Goal: Information Seeking & Learning: Check status

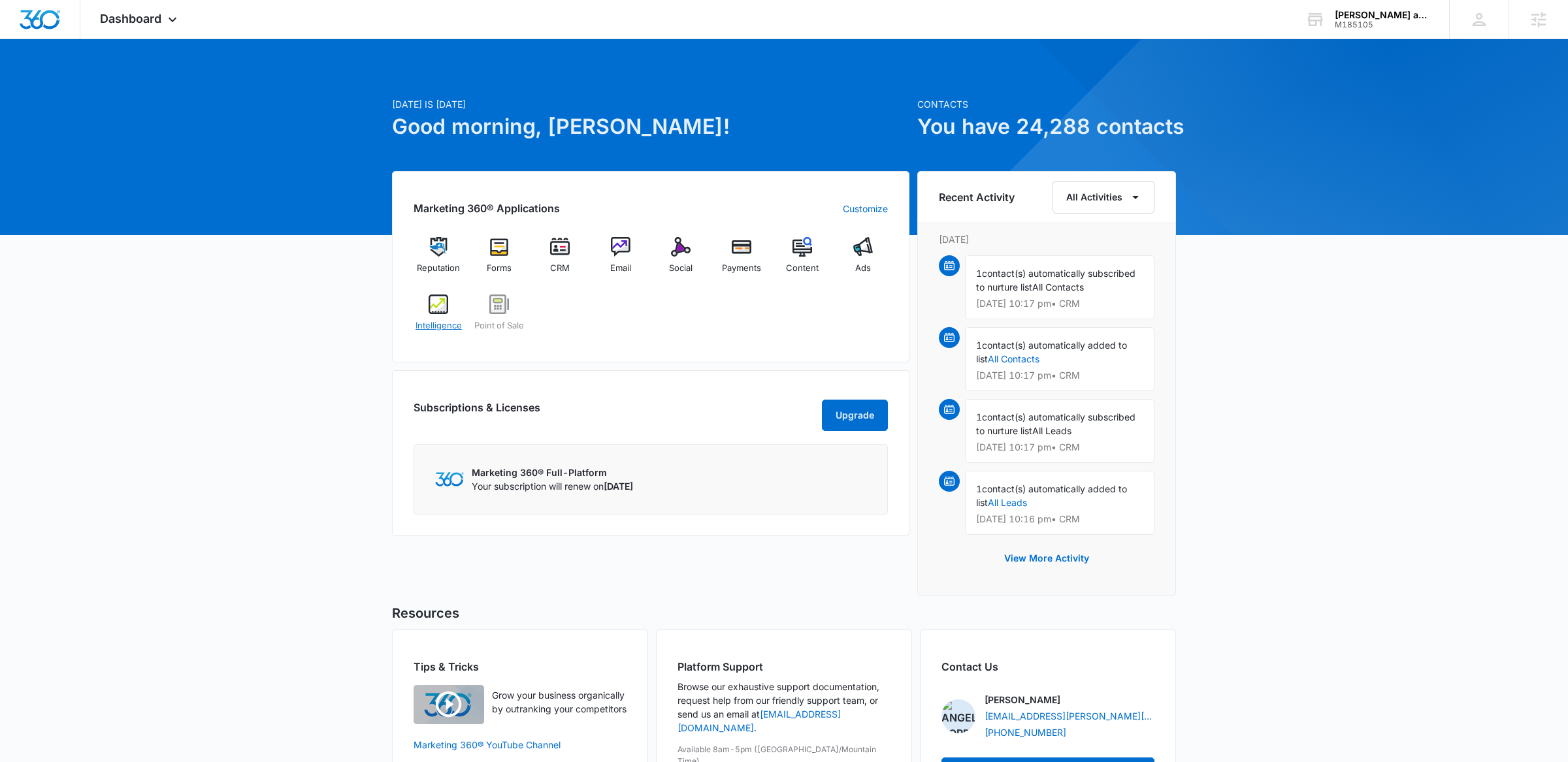
click at [436, 304] on img at bounding box center [438, 304] width 20 height 20
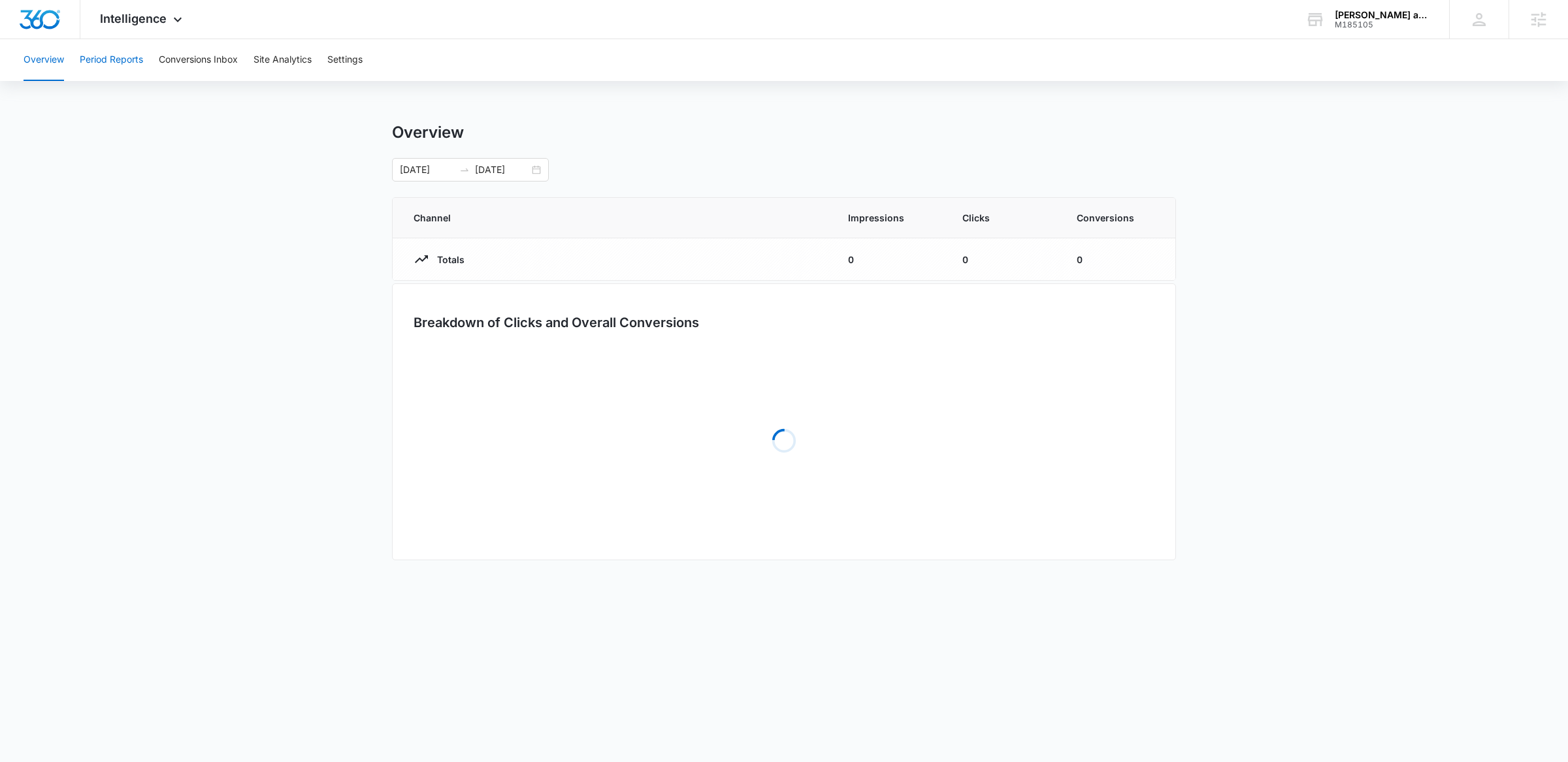
click at [137, 56] on button "Period Reports" at bounding box center [111, 60] width 64 height 42
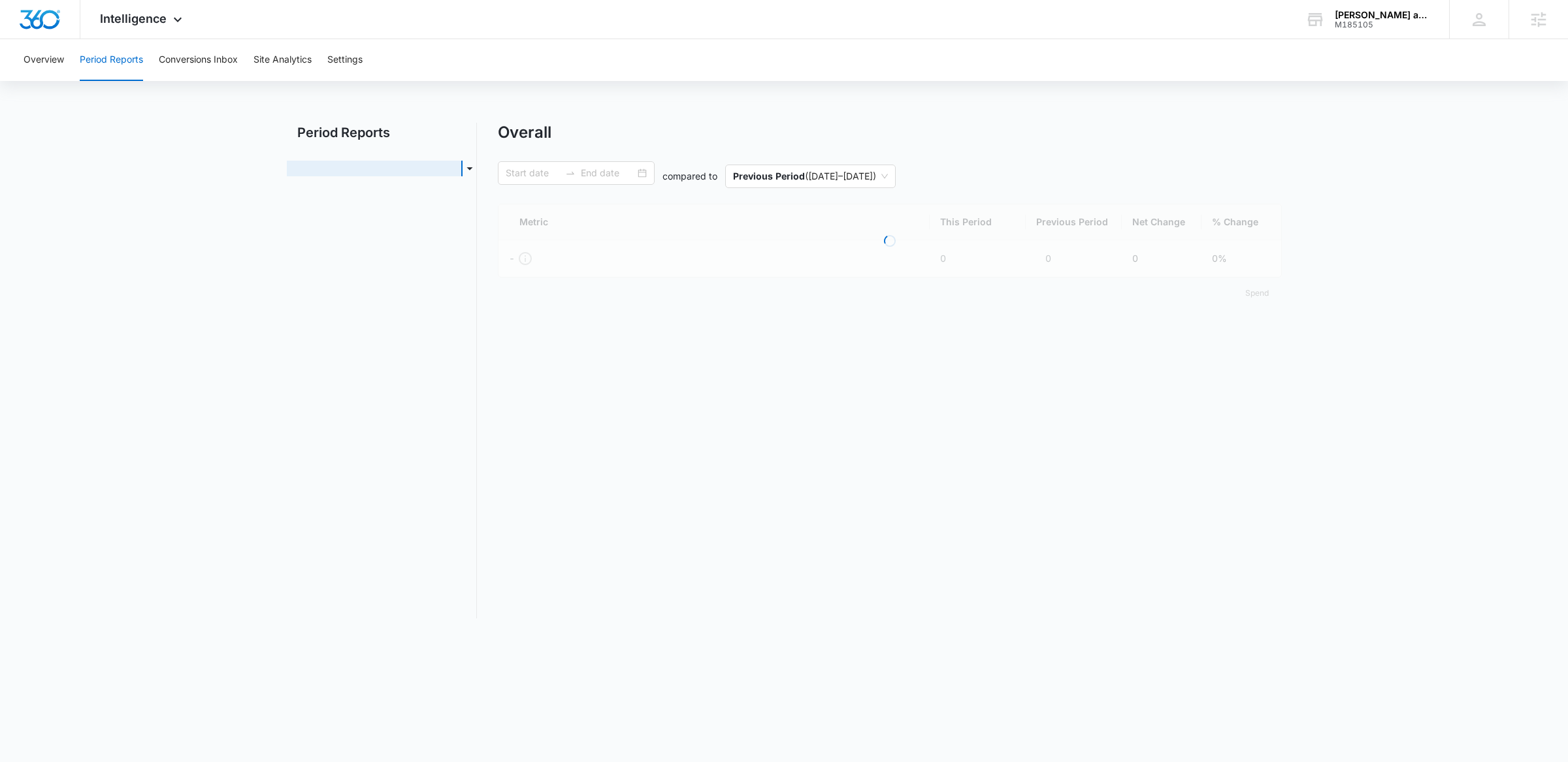
type input "[DATE]"
click at [379, 197] on link "Organic & Content Marketing" at bounding box center [360, 196] width 125 height 13
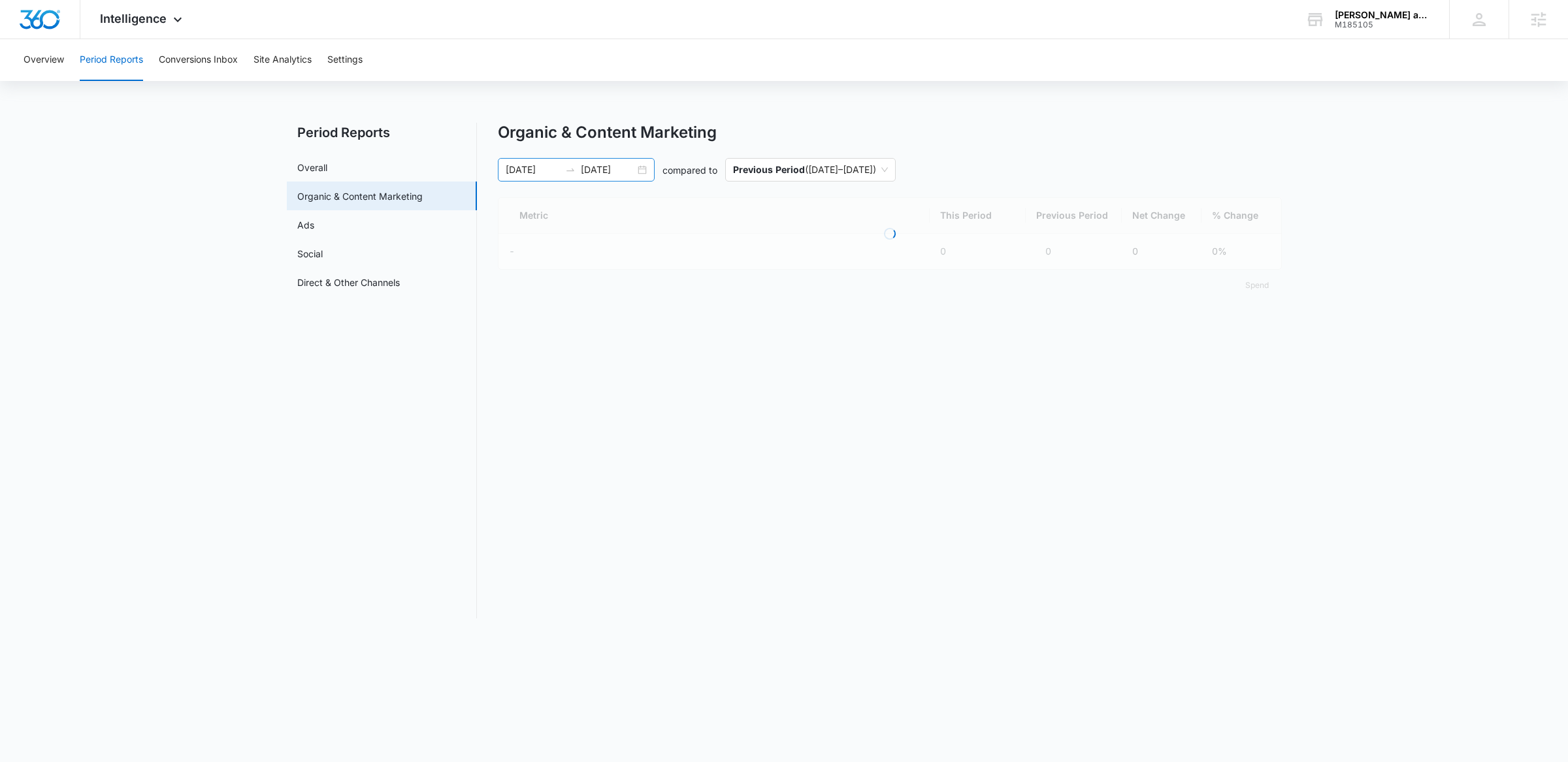
click at [638, 176] on div "[DATE] [DATE]" at bounding box center [575, 170] width 156 height 24
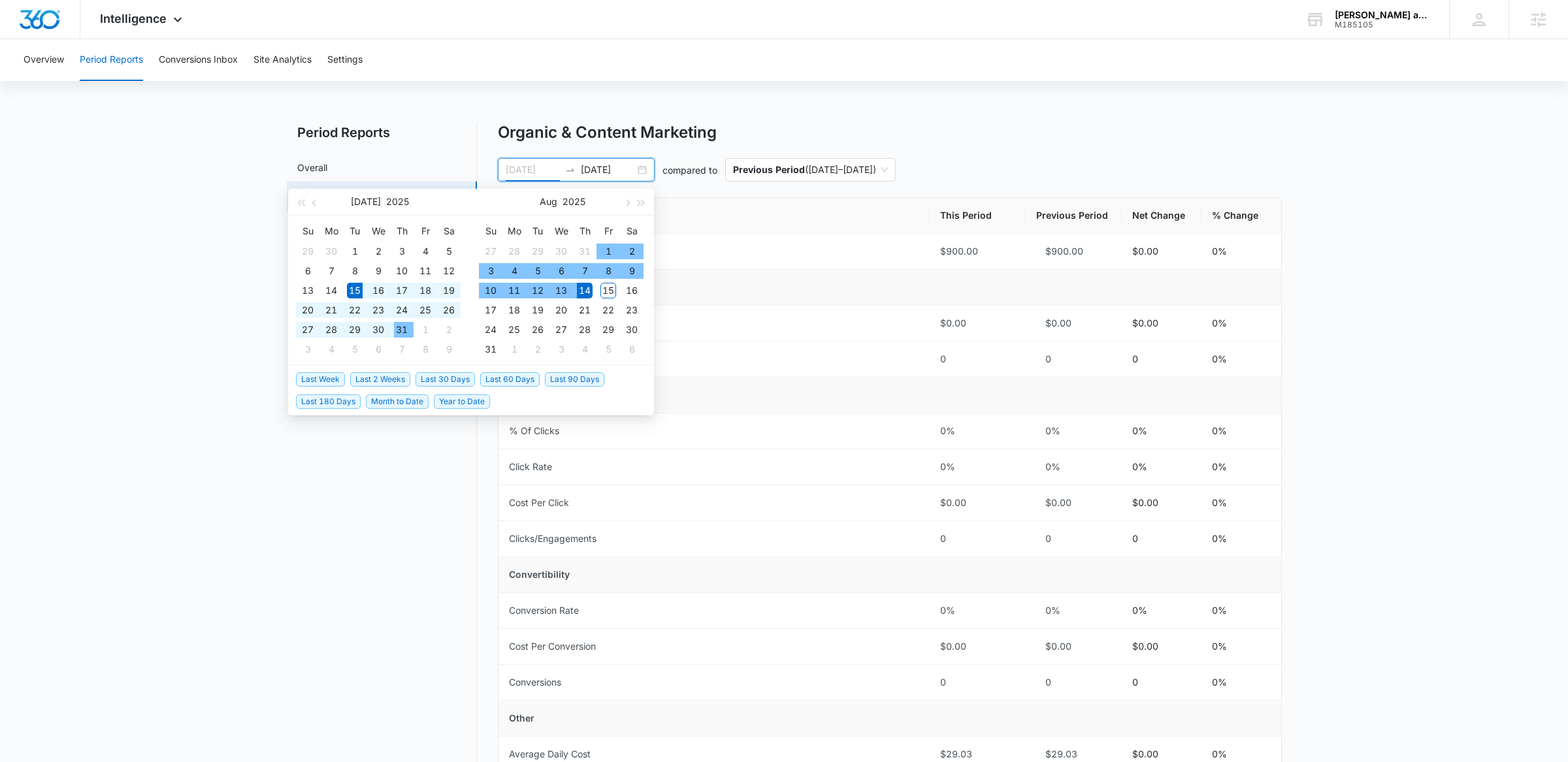
type input "[DATE]"
click at [439, 377] on span "Last 30 Days" at bounding box center [445, 379] width 60 height 14
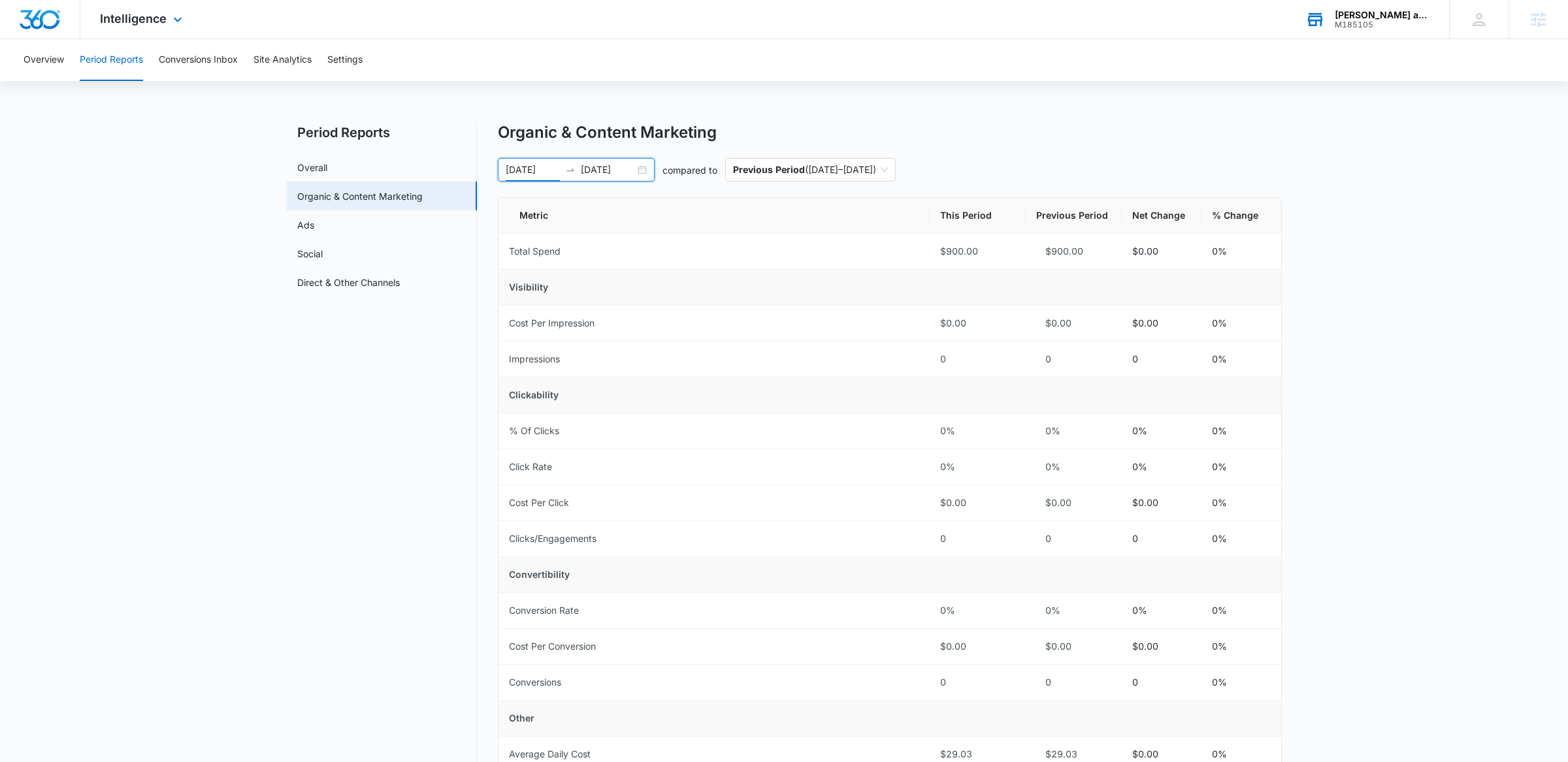
click at [1334, 28] on div "[PERSON_NAME] and [PERSON_NAME] M185105 Your Accounts View All" at bounding box center [1367, 19] width 163 height 39
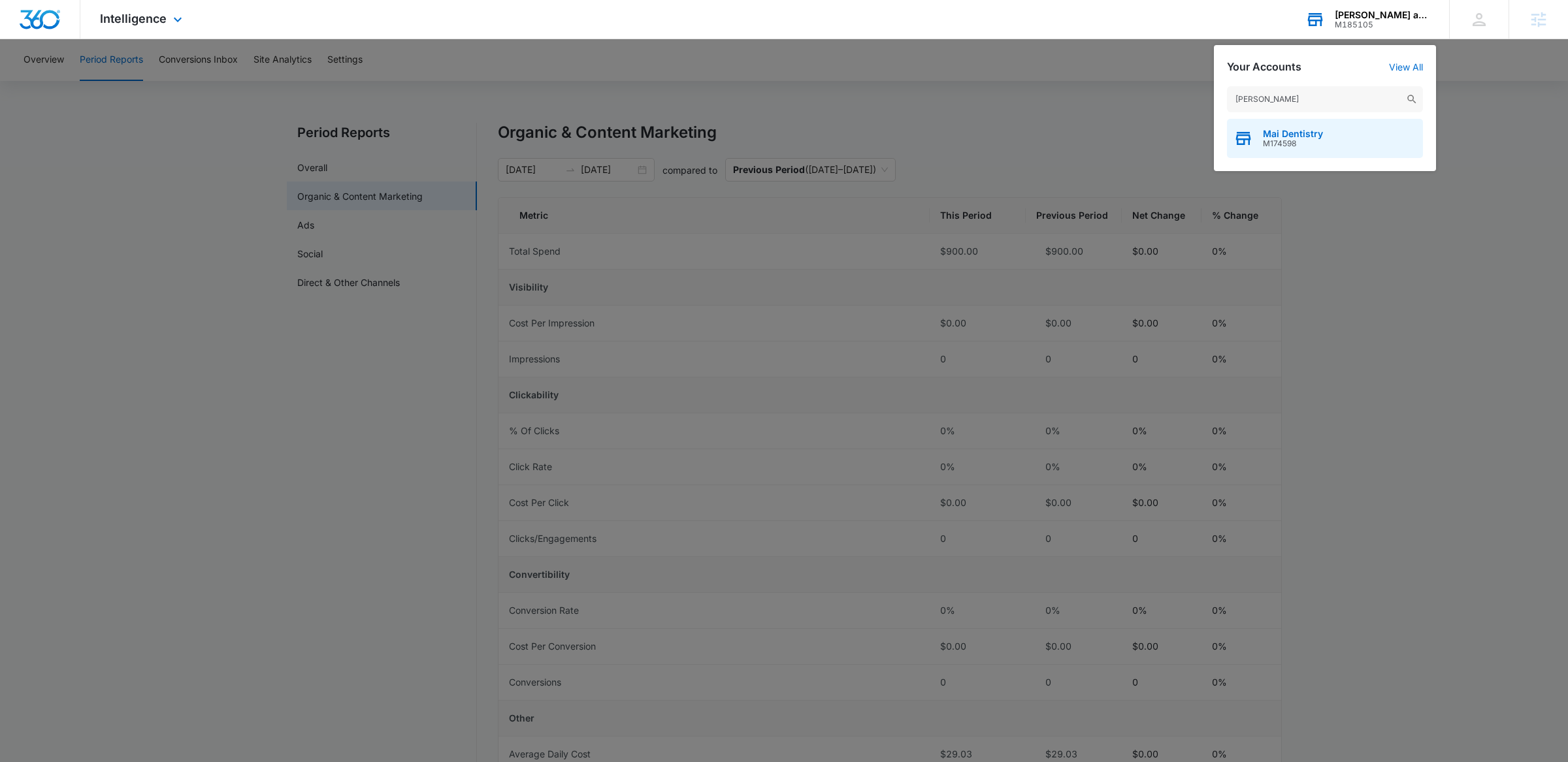
type input "[PERSON_NAME]"
click at [1251, 151] on div "Mai Dentistry M174598" at bounding box center [1324, 137] width 196 height 39
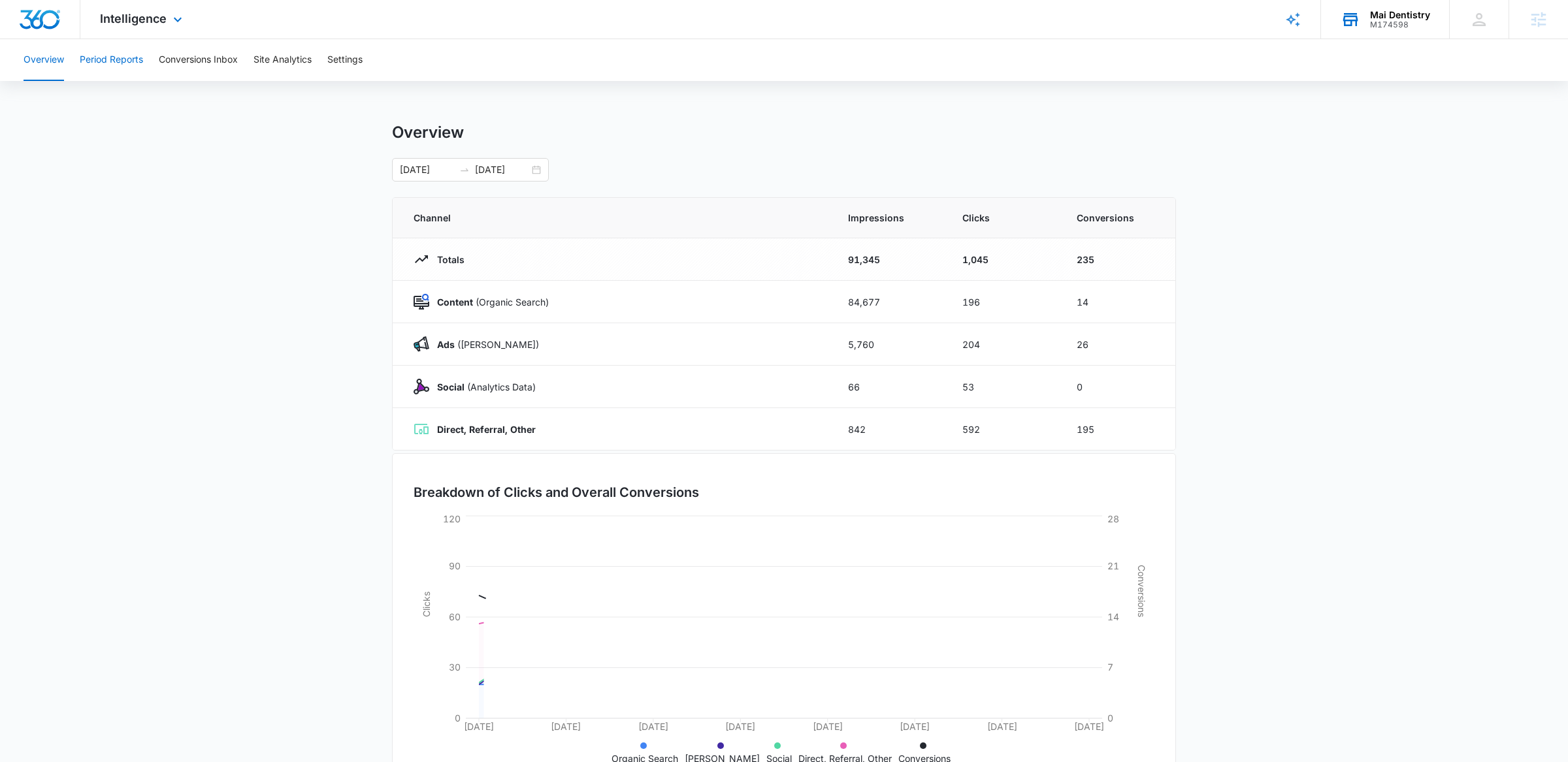
click at [108, 50] on button "Period Reports" at bounding box center [111, 60] width 64 height 42
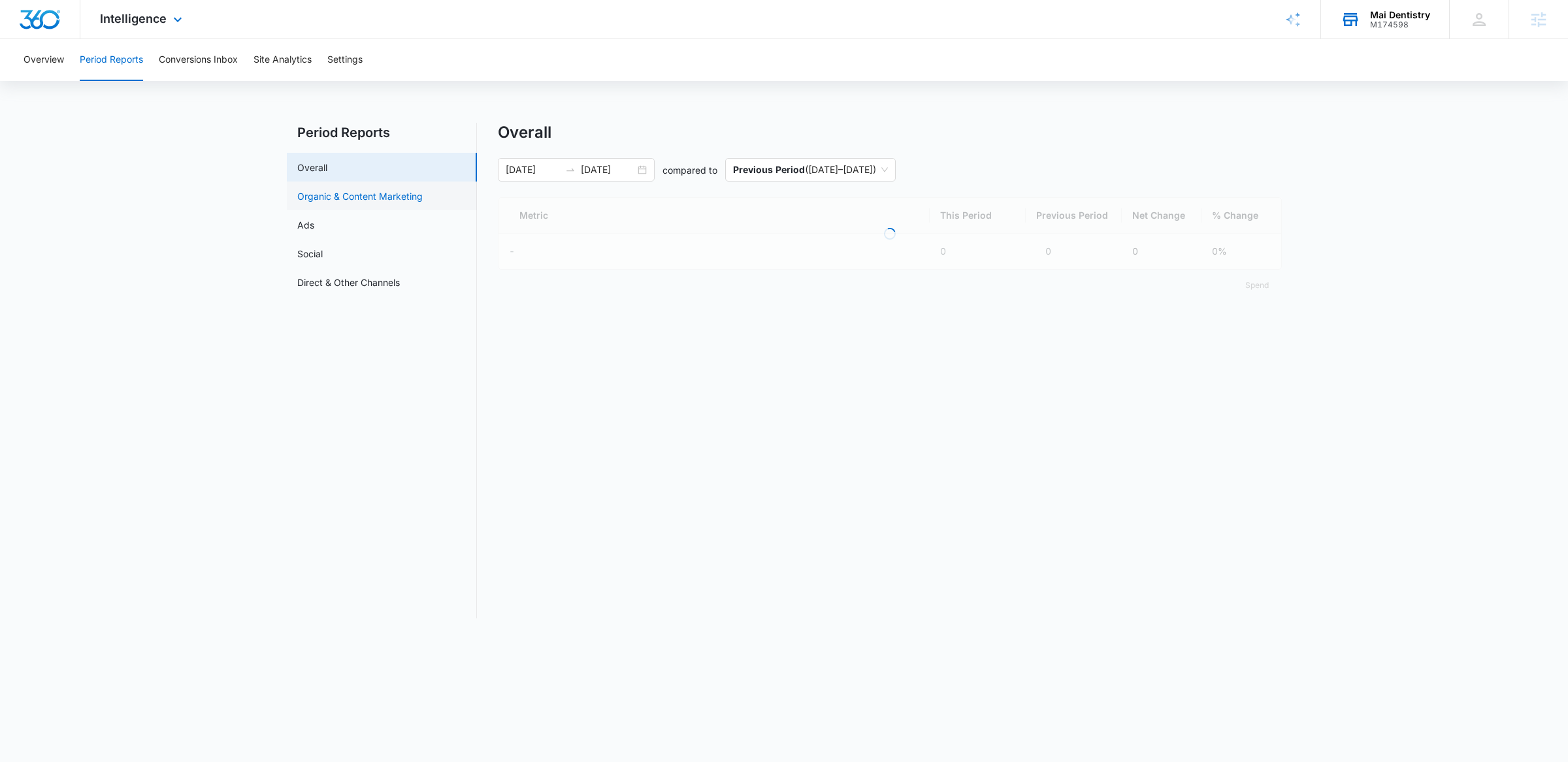
click at [317, 190] on link "Organic & Content Marketing" at bounding box center [360, 196] width 125 height 13
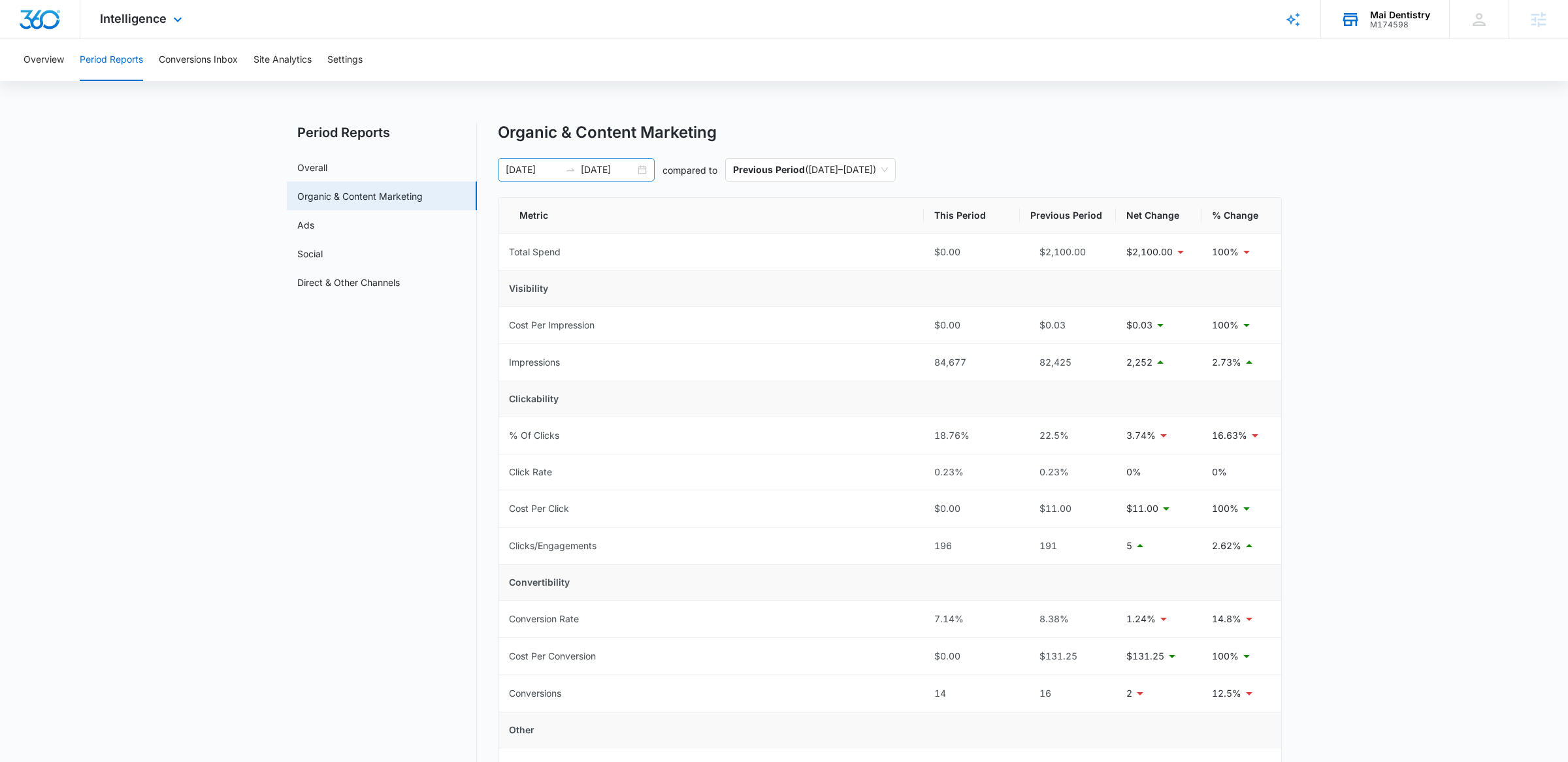
click at [641, 176] on div "[DATE] [DATE]" at bounding box center [575, 170] width 156 height 24
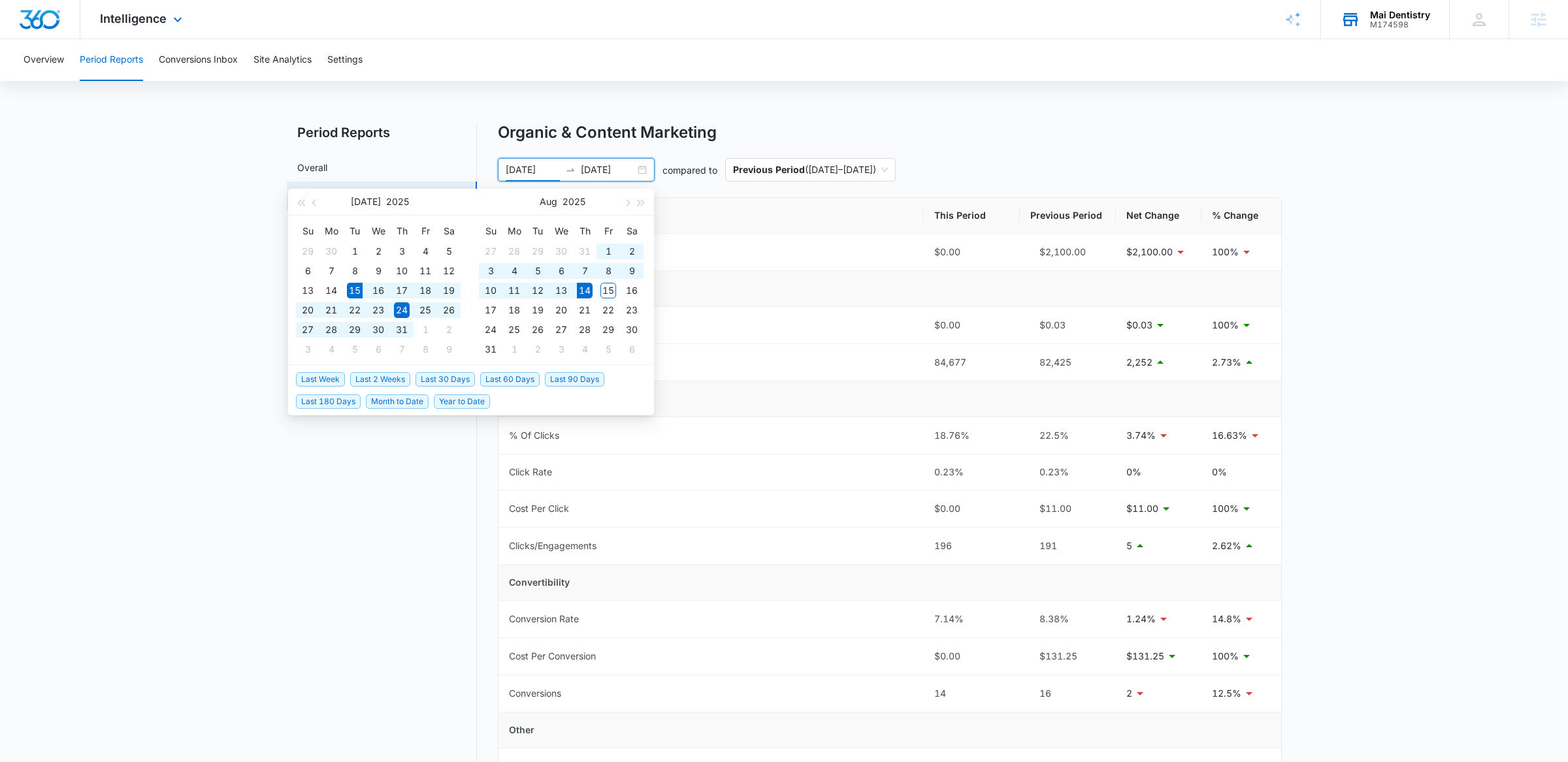
click at [425, 382] on span "Last 30 Days" at bounding box center [445, 379] width 60 height 14
type input "[DATE]"
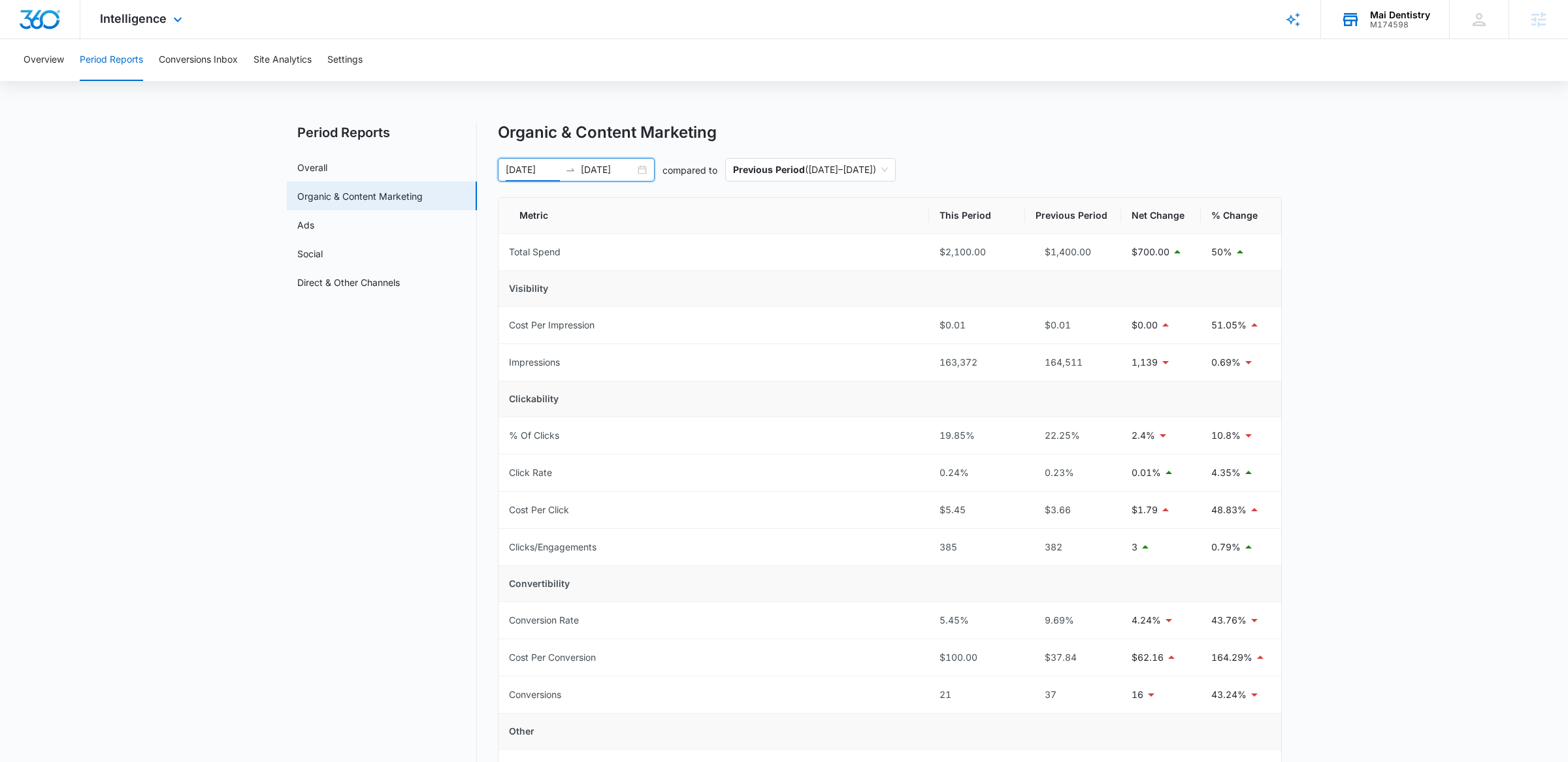
click at [646, 167] on div "[DATE] [DATE]" at bounding box center [575, 170] width 156 height 24
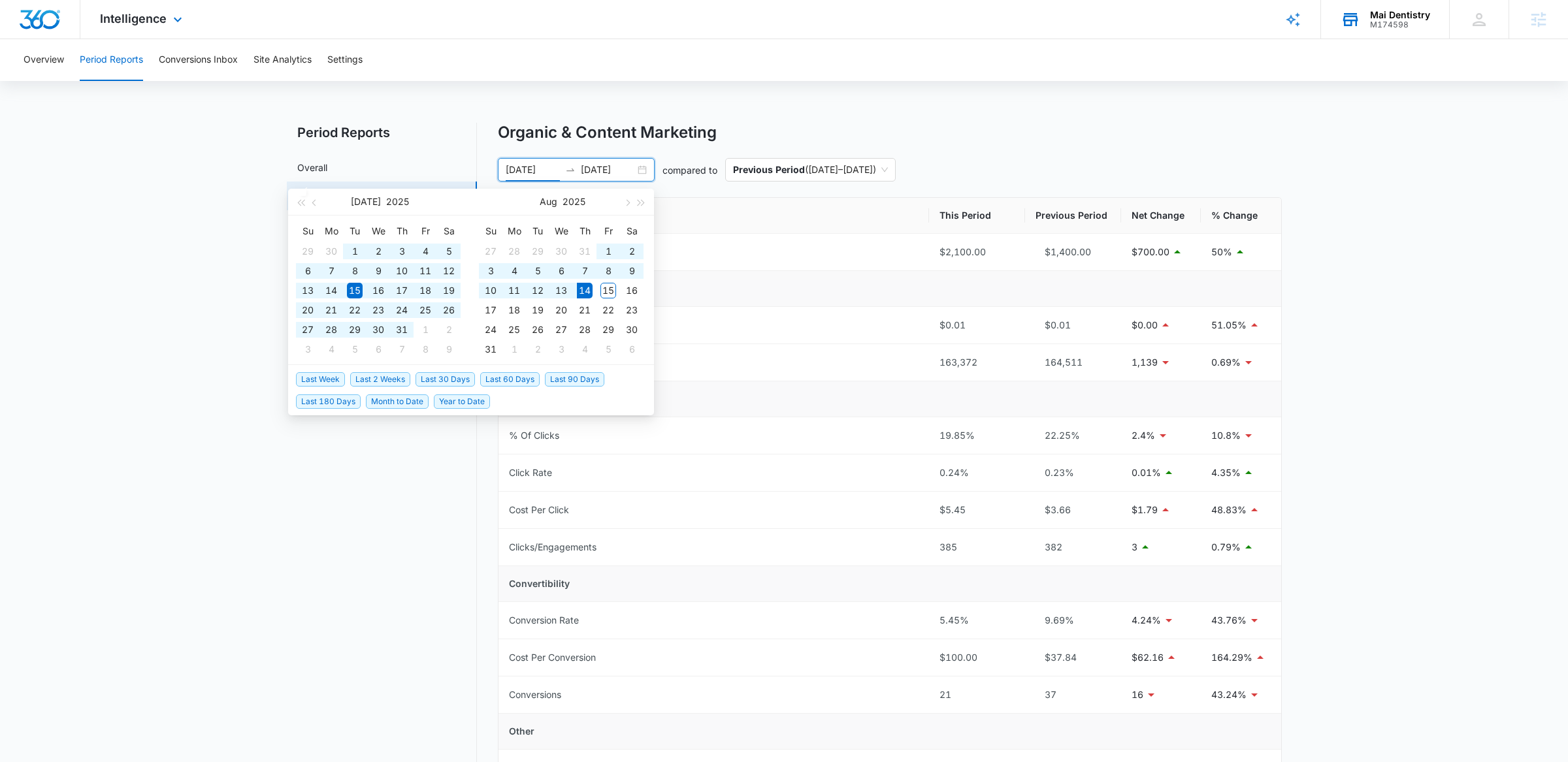
click at [511, 383] on span "Last 60 Days" at bounding box center [509, 379] width 60 height 14
type input "[DATE]"
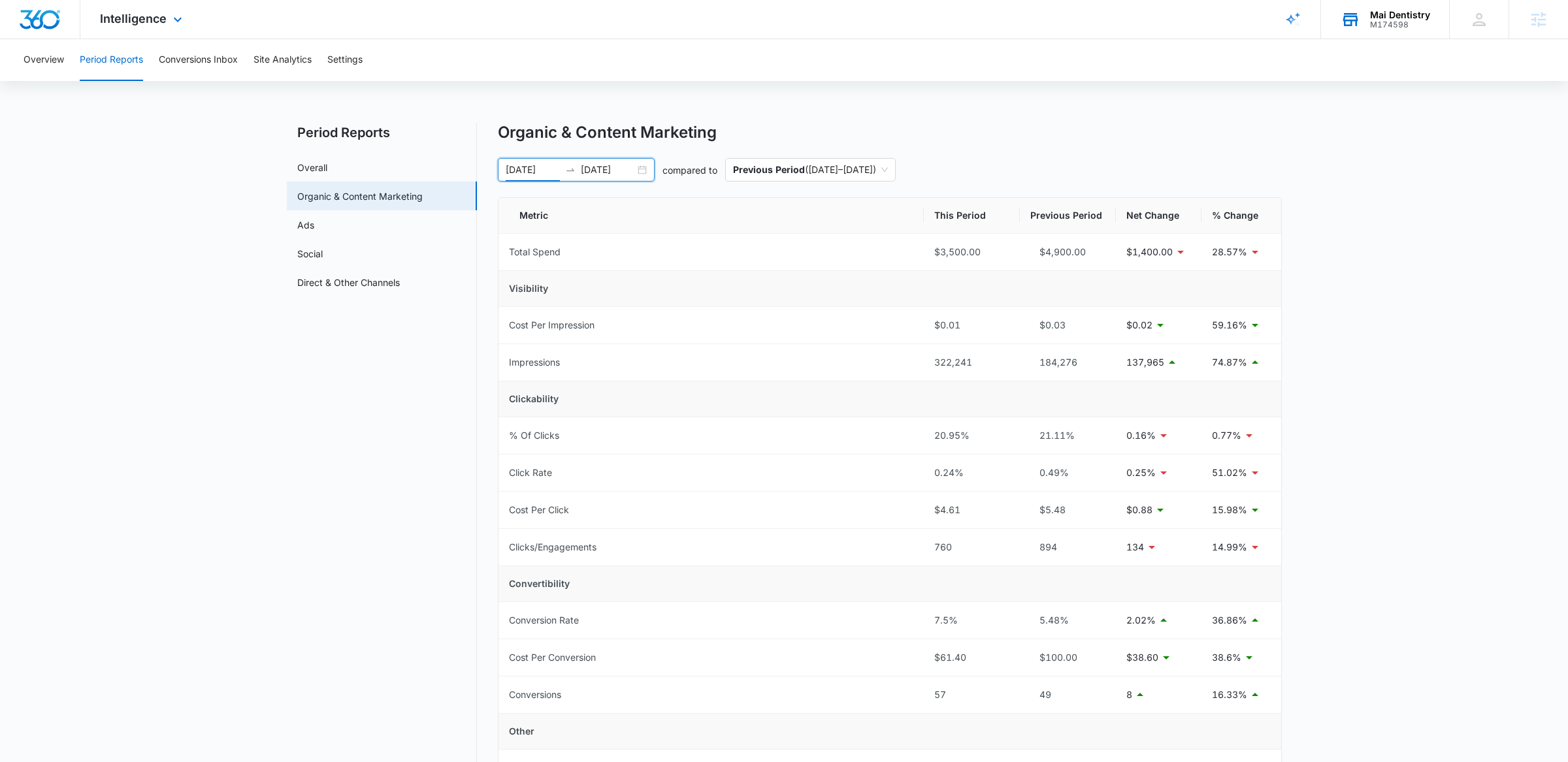
click at [631, 172] on input "[DATE]" at bounding box center [608, 170] width 54 height 14
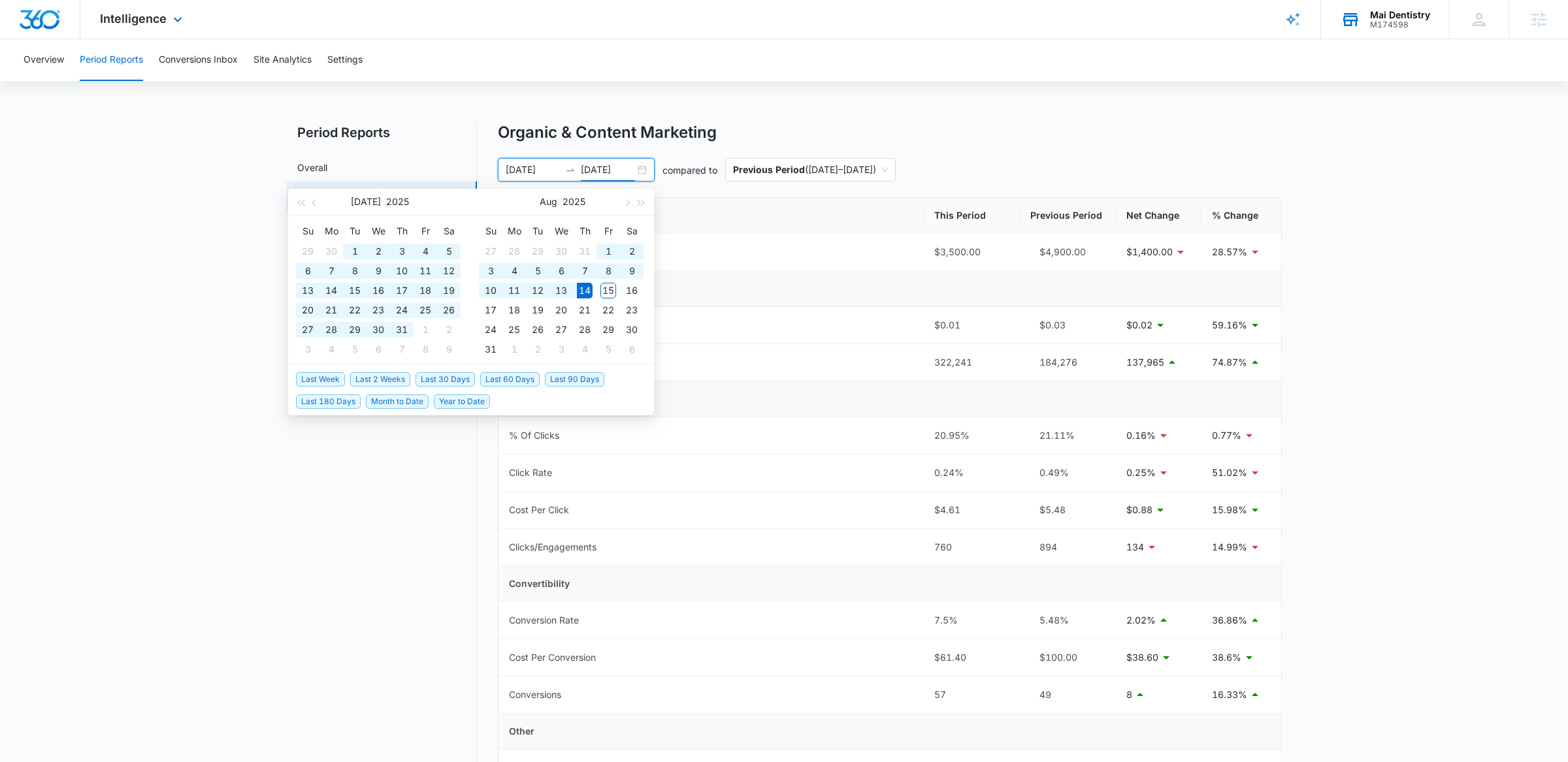
click at [680, 158] on div "[DATE] [DATE] compared to Previous Period ( [DATE] – [DATE] )" at bounding box center [889, 170] width 784 height 24
